Goal: Transaction & Acquisition: Purchase product/service

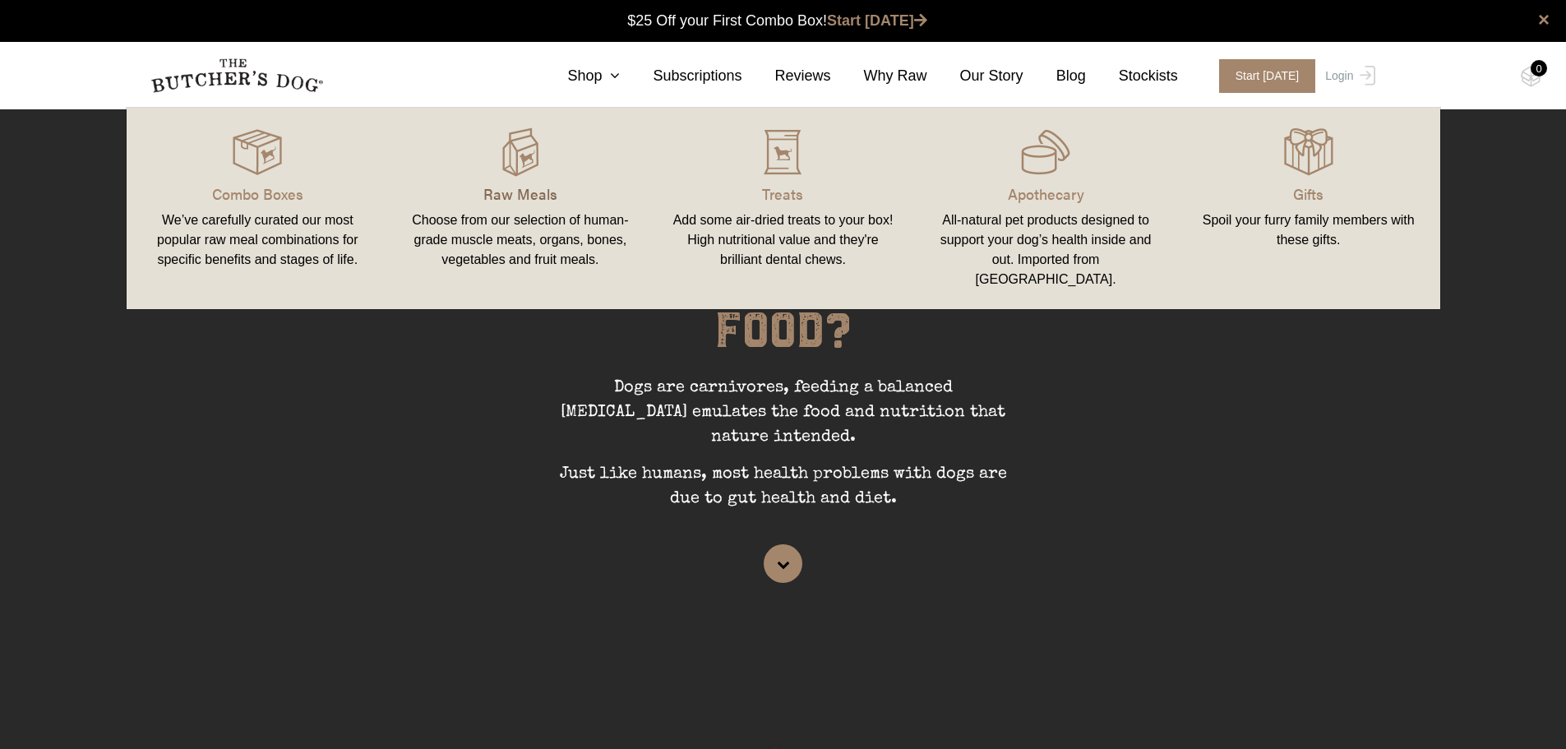
click at [515, 202] on p "Raw Meals" at bounding box center [521, 194] width 224 height 22
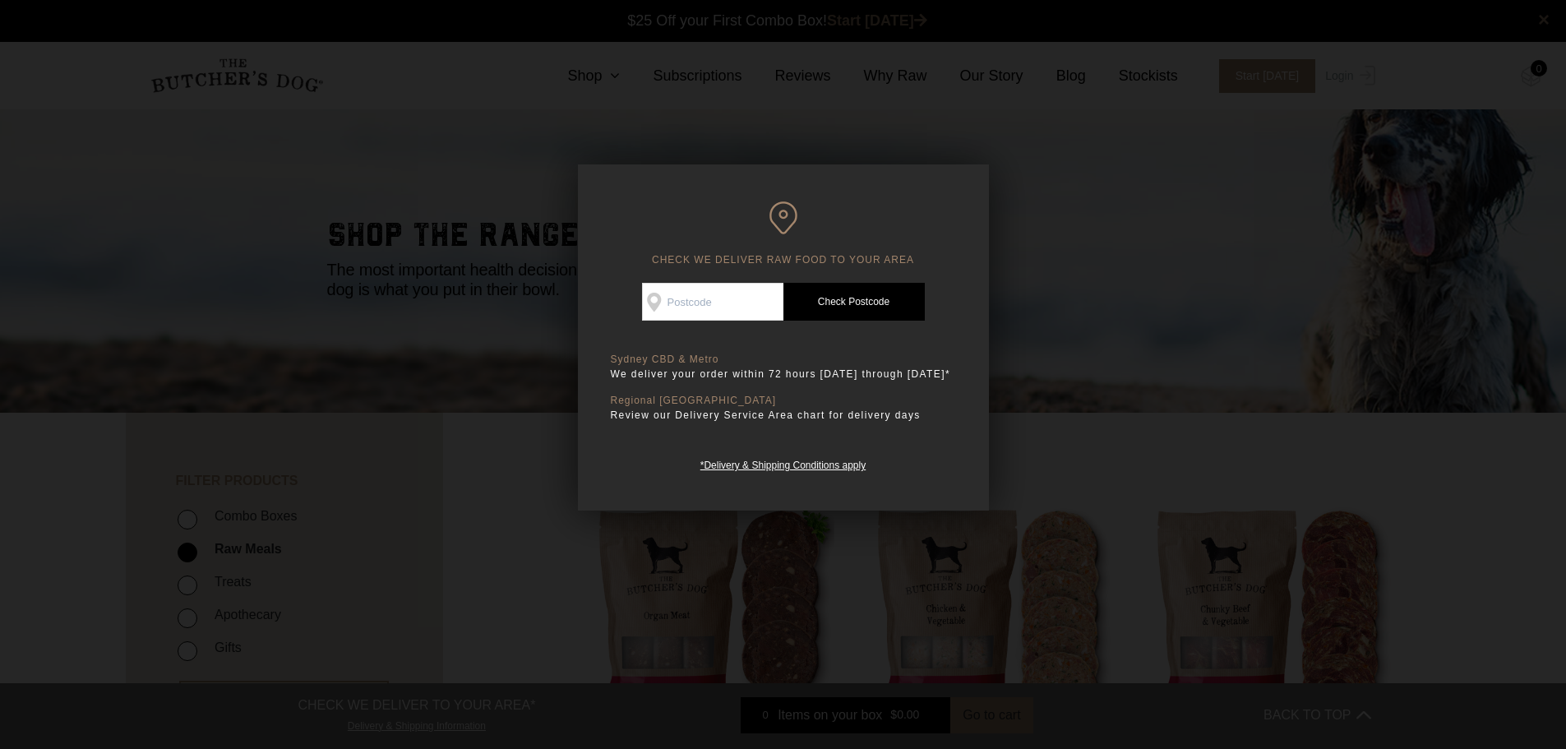
click at [723, 295] on input "Check Availability At" at bounding box center [712, 302] width 141 height 38
type input "2570"
click at [793, 294] on link "Check Postcode" at bounding box center [854, 302] width 141 height 38
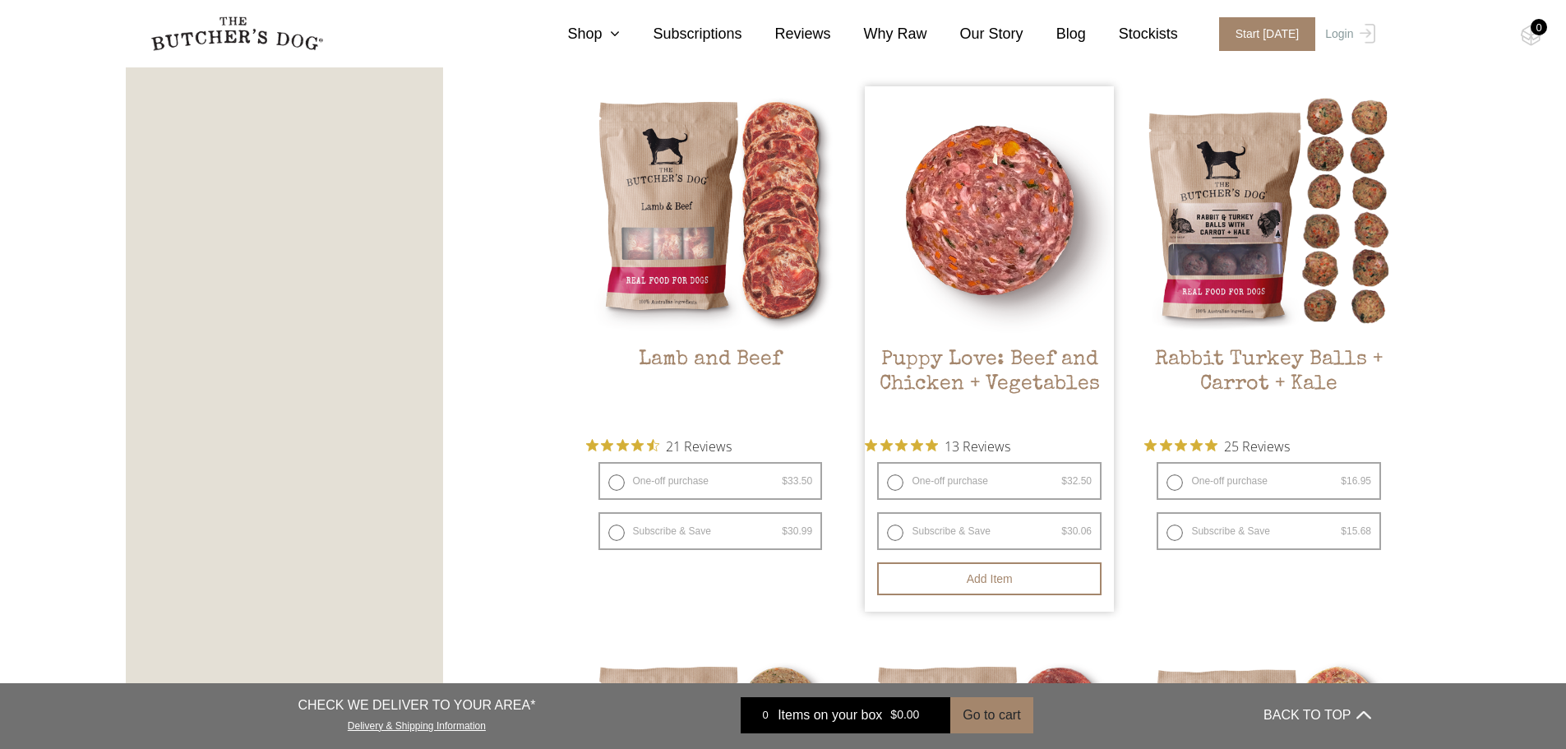
scroll to position [1480, 0]
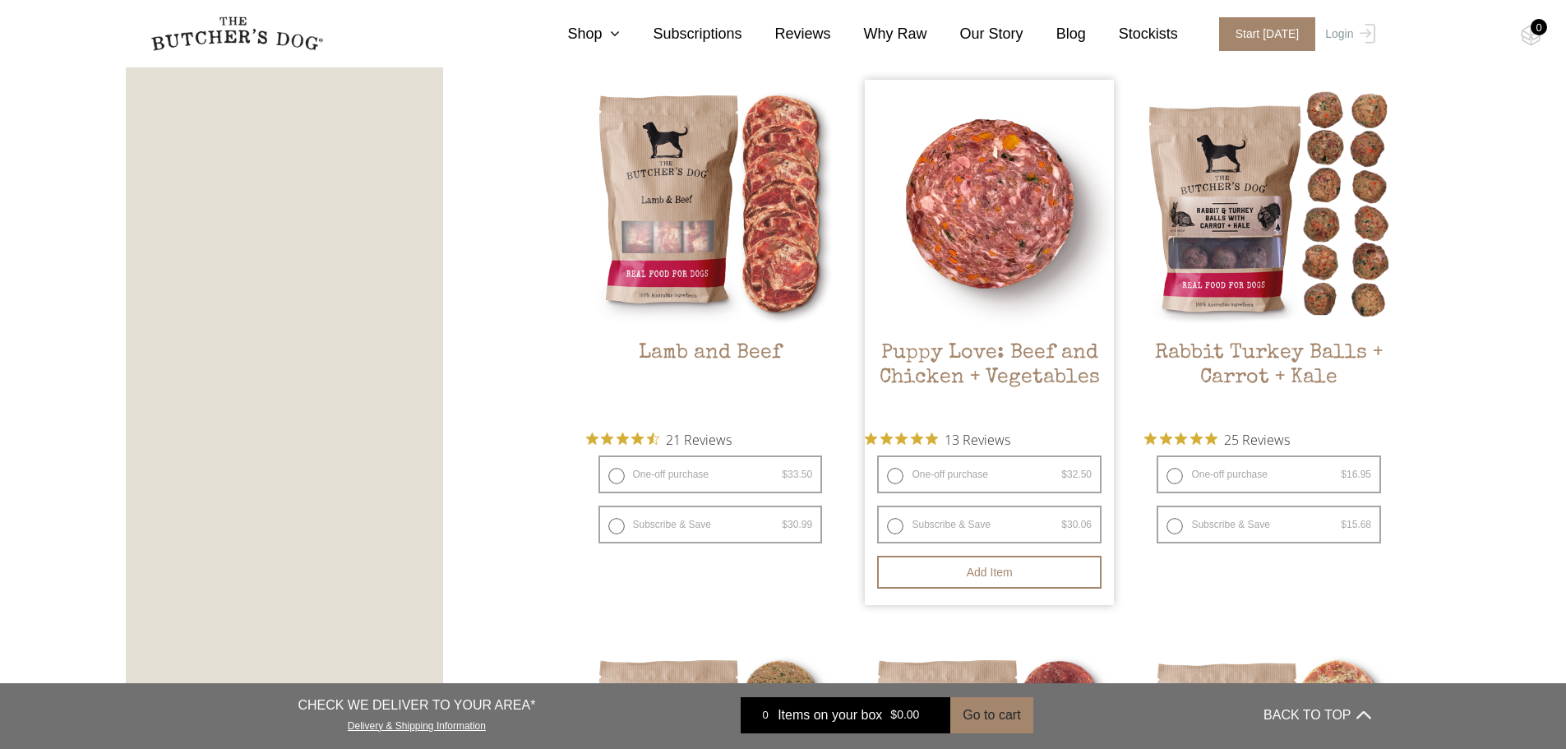
click at [962, 245] on img at bounding box center [989, 204] width 249 height 249
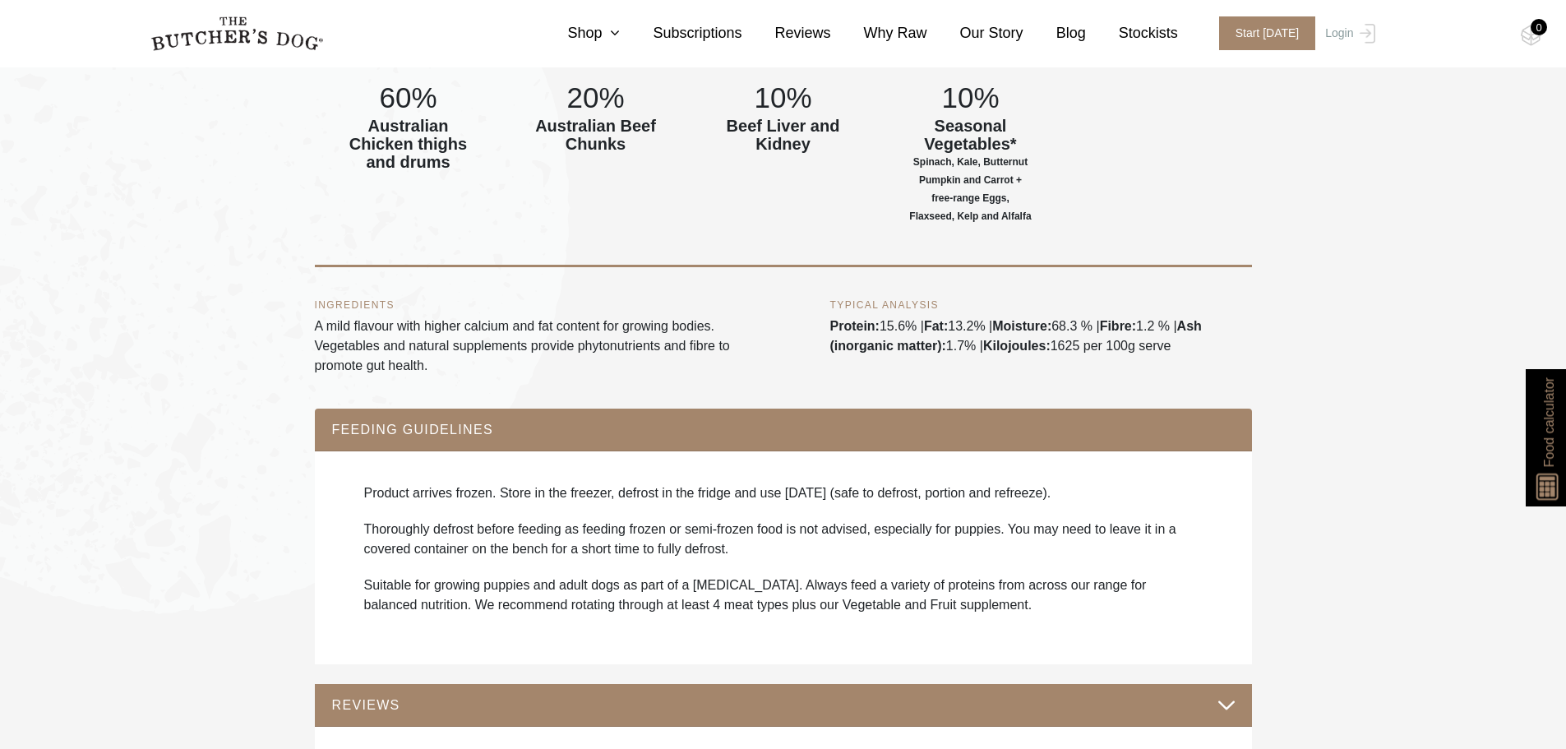
scroll to position [493, 0]
